Goal: Information Seeking & Learning: Learn about a topic

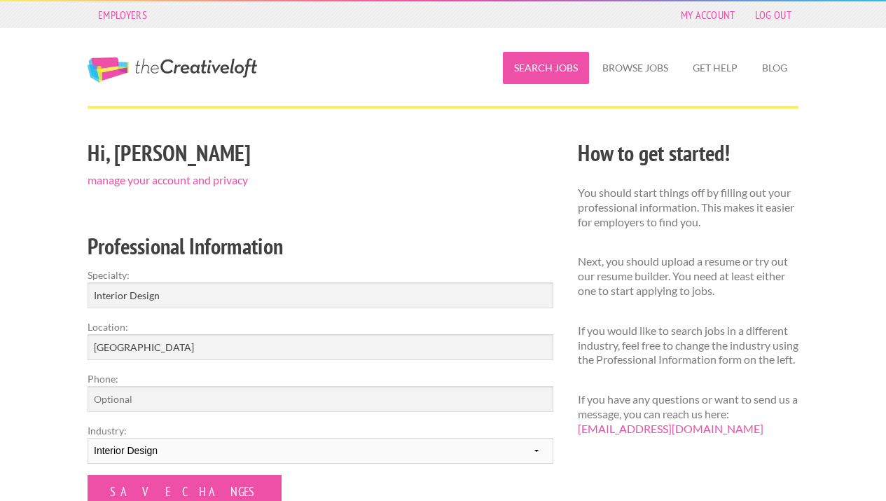
click at [538, 73] on link "Search Jobs" at bounding box center [546, 68] width 86 height 32
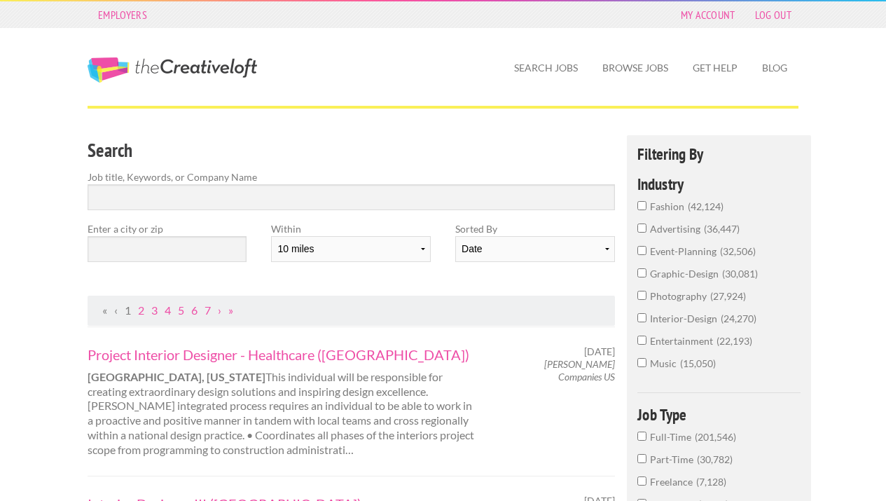
click at [648, 317] on label "interior-design 24,270" at bounding box center [718, 322] width 163 height 22
click at [647, 317] on input "interior-design 24,270" at bounding box center [641, 317] width 9 height 9
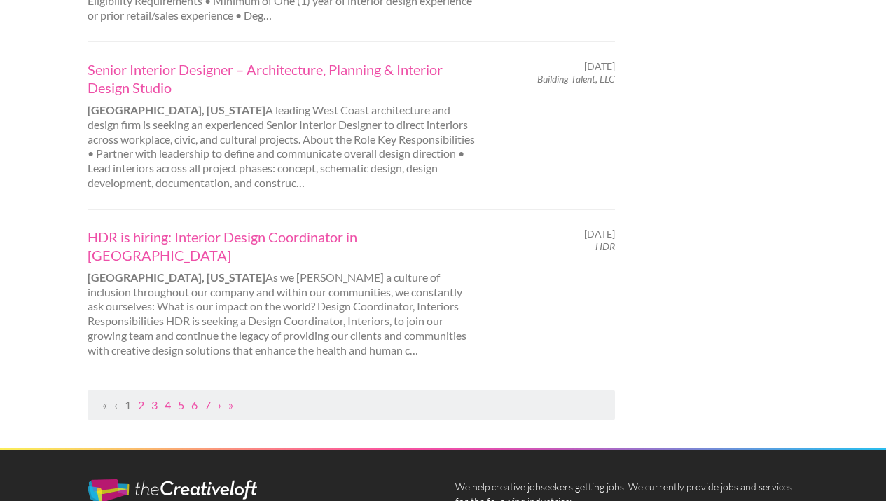
scroll to position [1515, 0]
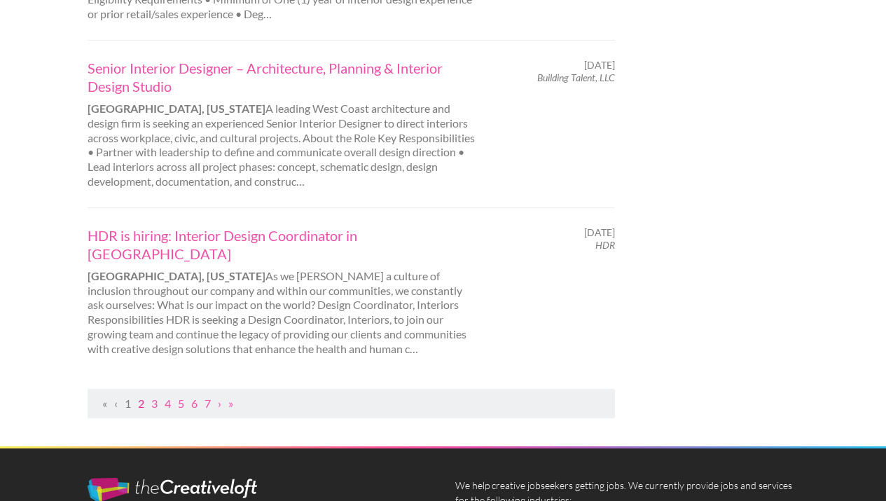
click at [141, 396] on link "2" at bounding box center [141, 402] width 6 height 13
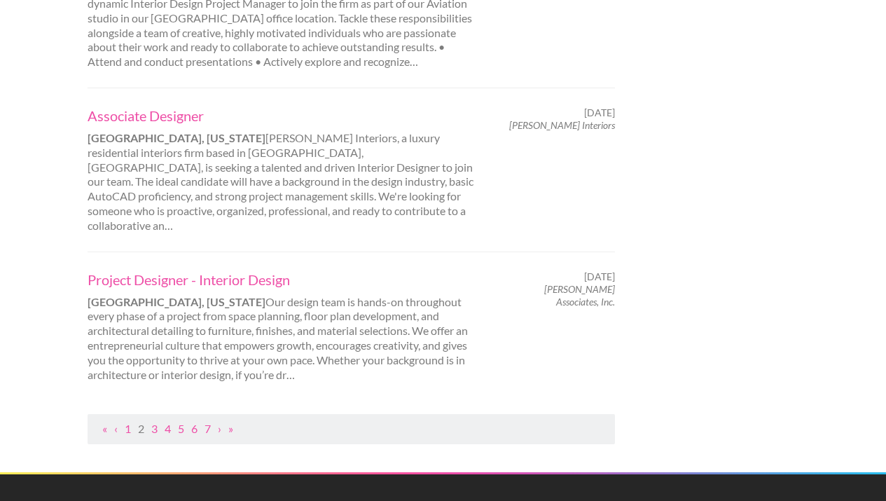
scroll to position [1522, 0]
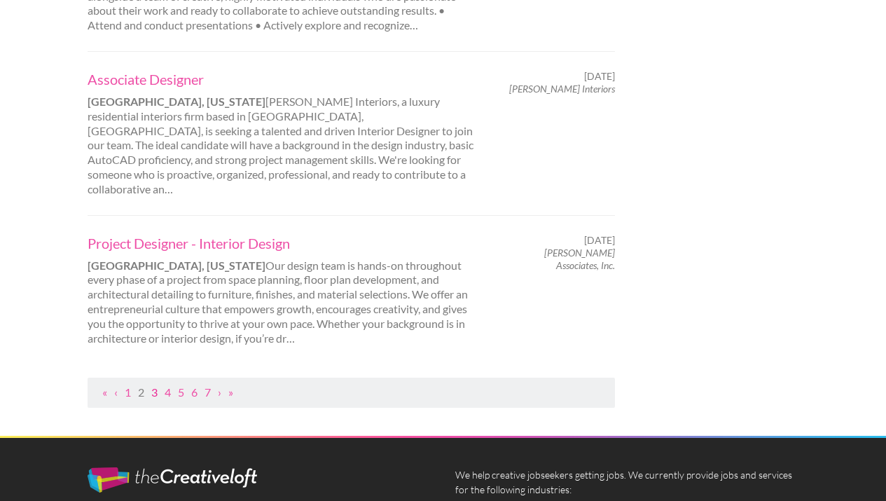
click at [158, 385] on link "3" at bounding box center [154, 391] width 6 height 13
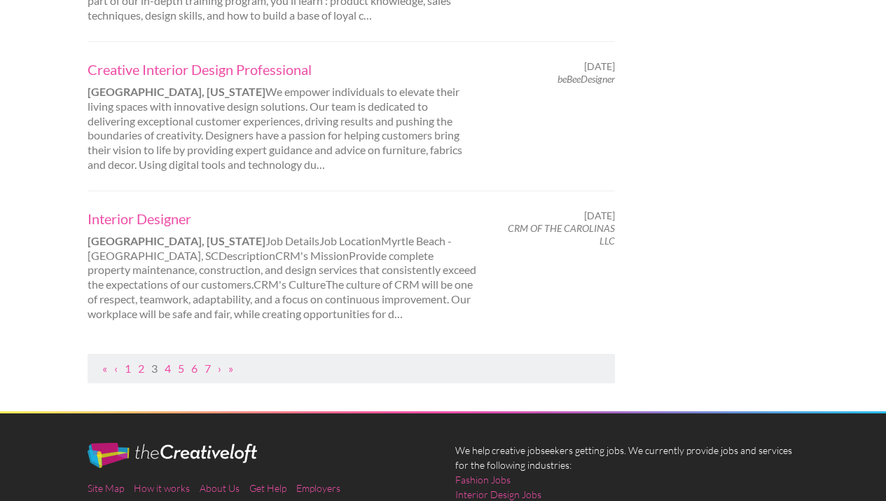
scroll to position [1540, 0]
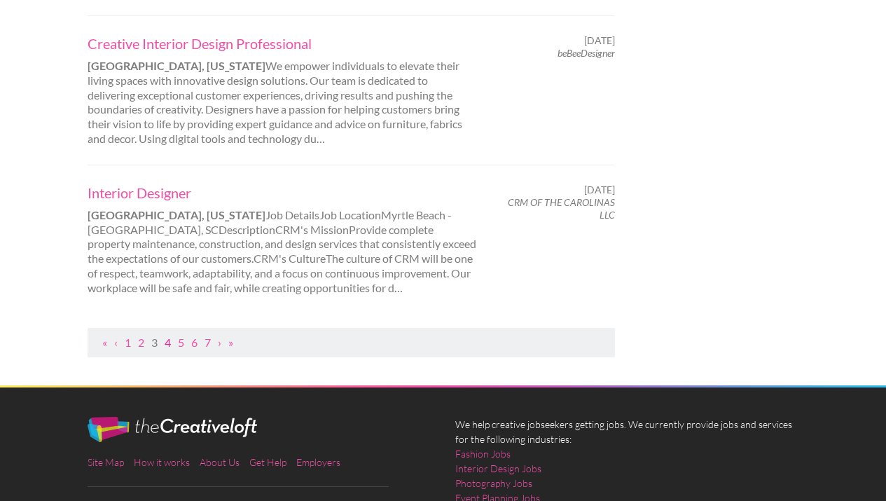
click at [171, 344] on link "4" at bounding box center [168, 342] width 6 height 13
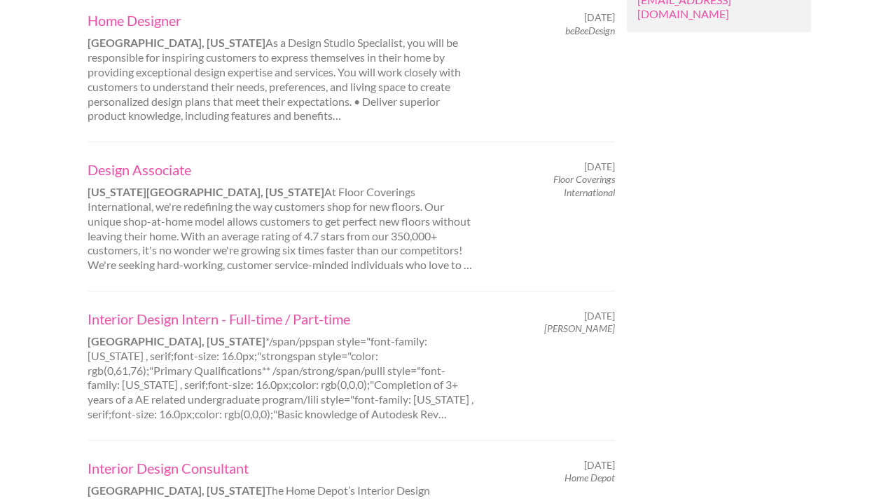
scroll to position [1229, 0]
